Goal: Navigation & Orientation: Find specific page/section

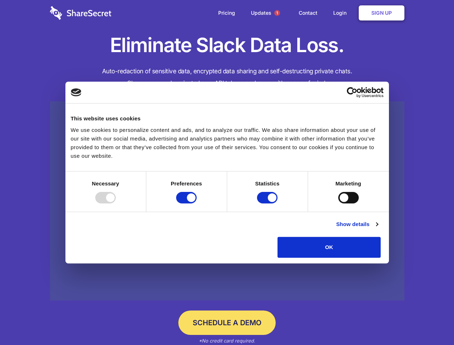
click at [116, 203] on div at bounding box center [105, 197] width 20 height 11
click at [197, 203] on input "Preferences" at bounding box center [186, 197] width 20 height 11
checkbox input "false"
click at [268, 203] on input "Statistics" at bounding box center [267, 197] width 20 height 11
checkbox input "false"
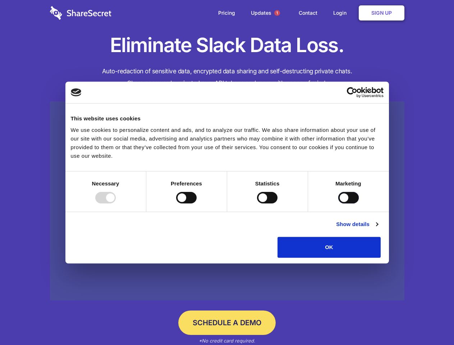
click at [338, 203] on input "Marketing" at bounding box center [348, 197] width 20 height 11
checkbox input "true"
click at [378, 229] on link "Show details" at bounding box center [357, 224] width 42 height 9
click at [0, 0] on li "Necessary 7 Necessary cookies help make a website usable by enabling basic func…" at bounding box center [0, 0] width 0 height 0
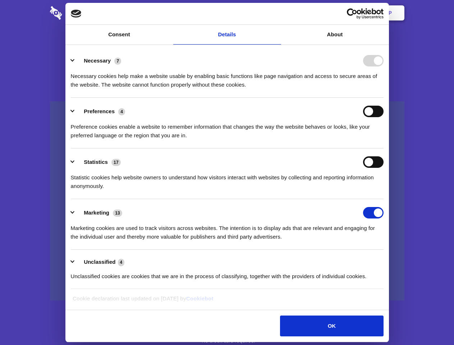
click at [277, 13] on span "1" at bounding box center [277, 13] width 6 height 6
